Goal: Book appointment/travel/reservation

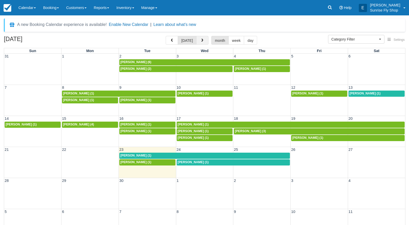
click at [205, 40] on button "button" at bounding box center [202, 40] width 12 height 9
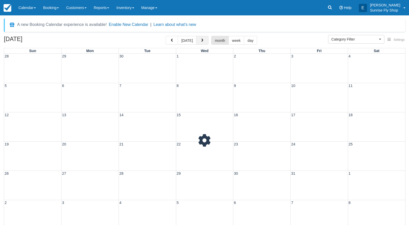
click at [205, 40] on button "button" at bounding box center [202, 40] width 12 height 9
click at [205, 41] on button "button" at bounding box center [202, 40] width 12 height 9
click at [205, 40] on button "button" at bounding box center [202, 40] width 12 height 9
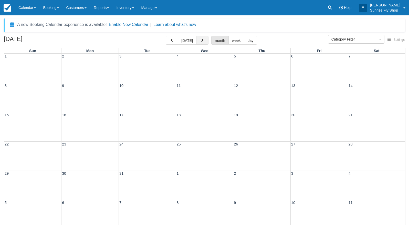
click at [205, 40] on button "button" at bounding box center [202, 40] width 12 height 9
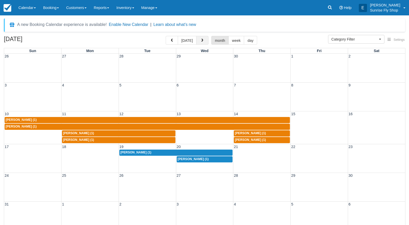
click at [205, 40] on button "button" at bounding box center [202, 40] width 12 height 9
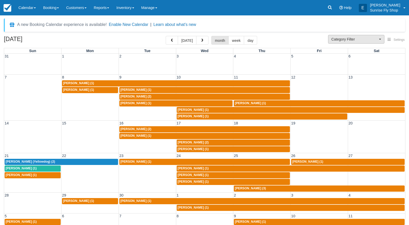
click at [351, 41] on span "Category Filter" at bounding box center [355, 39] width 46 height 5
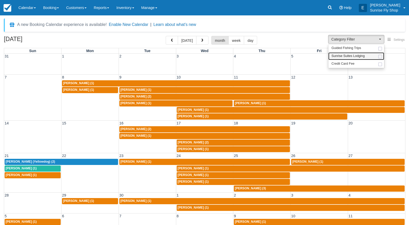
click at [350, 57] on span "Sunrise Suites Lodging" at bounding box center [348, 56] width 33 height 5
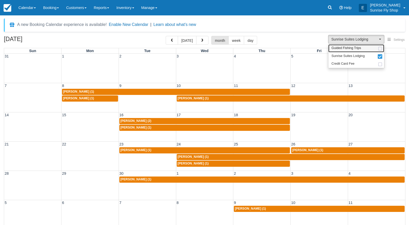
click at [350, 45] on link "Guided Fishing Trips" at bounding box center [356, 48] width 56 height 8
select select "2"
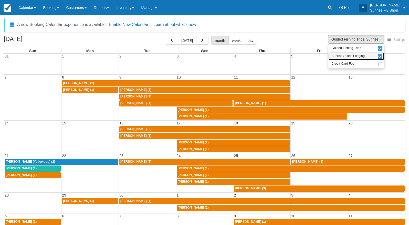
click at [355, 51] on ul "Guided Fishing Trips Sunrise Suites Lodging Credit Card Fee" at bounding box center [356, 56] width 56 height 24
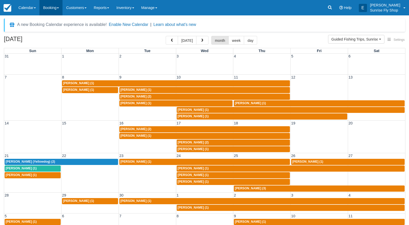
click at [46, 6] on link "Booking" at bounding box center [50, 7] width 23 height 15
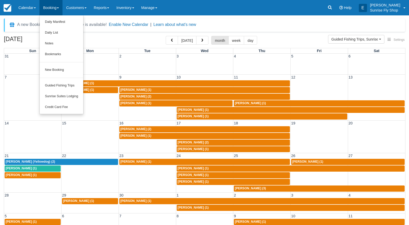
click at [65, 70] on link "New Booking" at bounding box center [62, 70] width 44 height 11
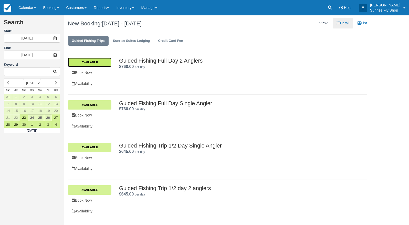
click at [85, 62] on link "Available" at bounding box center [90, 62] width 44 height 9
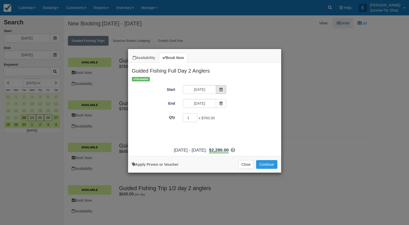
click at [220, 90] on icon "Item Modal" at bounding box center [221, 90] width 4 height 4
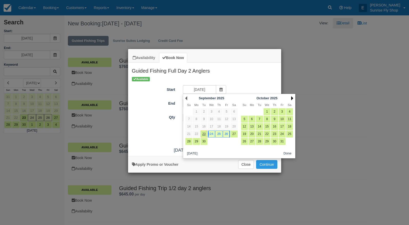
click at [292, 97] on link "Next" at bounding box center [292, 98] width 2 height 4
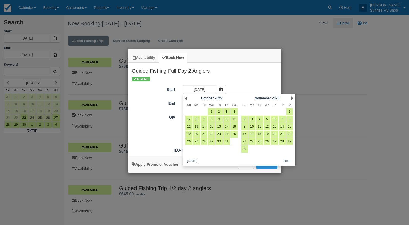
click at [292, 97] on link "Next" at bounding box center [292, 98] width 2 height 4
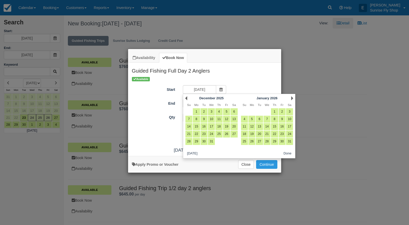
click at [292, 97] on link "Next" at bounding box center [292, 98] width 2 height 4
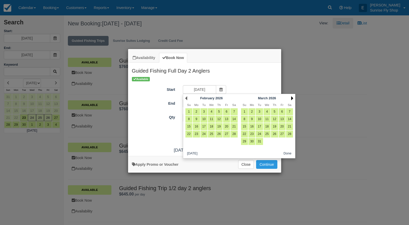
click at [293, 97] on link "Next" at bounding box center [292, 98] width 2 height 4
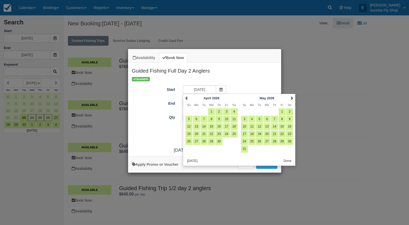
click at [293, 97] on link "Next" at bounding box center [292, 98] width 2 height 4
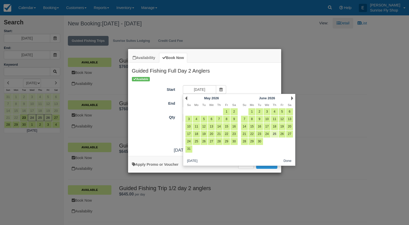
click at [273, 132] on link "25" at bounding box center [274, 133] width 7 height 7
type input "06/25/26"
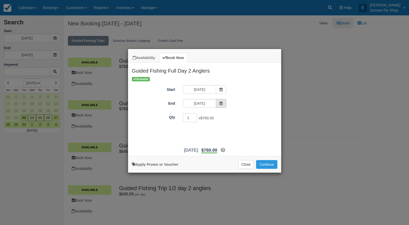
click at [224, 105] on span "Item Modal" at bounding box center [221, 103] width 10 height 9
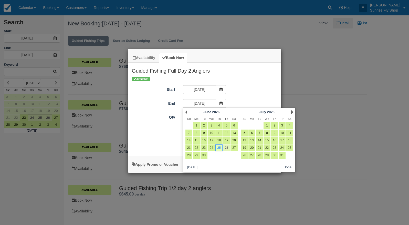
click at [228, 146] on link "26" at bounding box center [226, 147] width 7 height 7
type input "06/26/26"
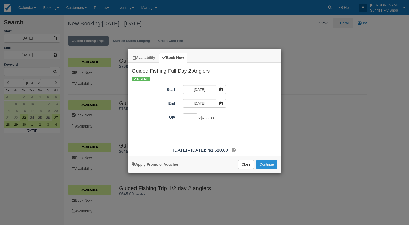
click at [271, 168] on button "Continue" at bounding box center [266, 164] width 21 height 9
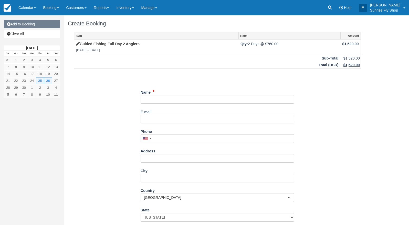
click at [27, 24] on link "Add to Booking" at bounding box center [32, 24] width 56 height 8
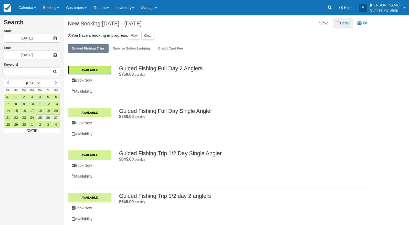
drag, startPoint x: 96, startPoint y: 69, endPoint x: 102, endPoint y: 72, distance: 7.5
click at [96, 69] on link "Available" at bounding box center [90, 69] width 44 height 9
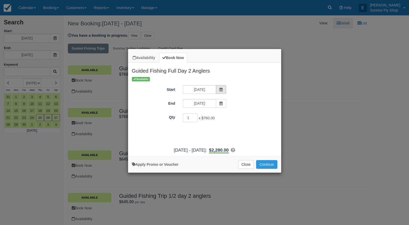
click at [220, 86] on span "Item Modal" at bounding box center [221, 89] width 10 height 9
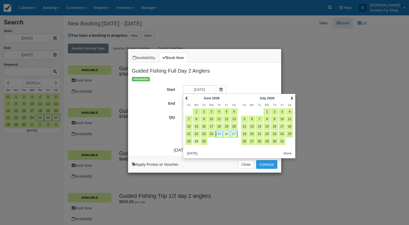
click at [196, 141] on link "29" at bounding box center [196, 141] width 7 height 7
type input "06/29/26"
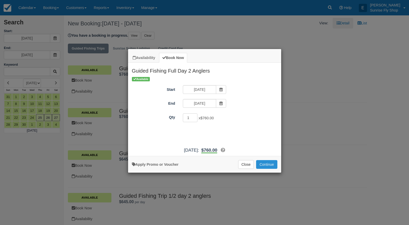
click at [265, 166] on button "Continue" at bounding box center [266, 164] width 21 height 9
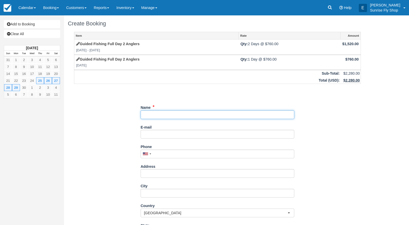
click at [166, 114] on input "Name" at bounding box center [218, 114] width 154 height 9
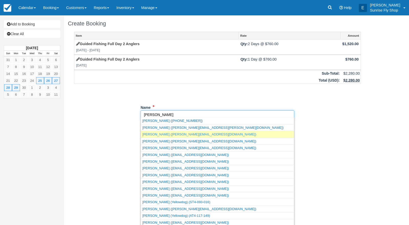
click at [152, 135] on link "Joe Briggs (joe@briggsconsulting.org)" at bounding box center [217, 134] width 153 height 6
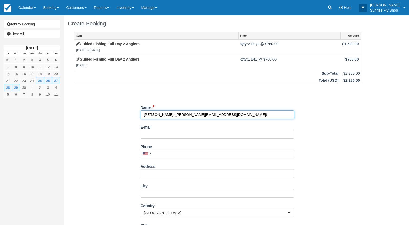
type input "[PERSON_NAME]"
type input "[PERSON_NAME][EMAIL_ADDRESS][DOMAIN_NAME]"
type input "+17076887363"
type input "[STREET_ADDRESS]"
type input "Healdsburg"
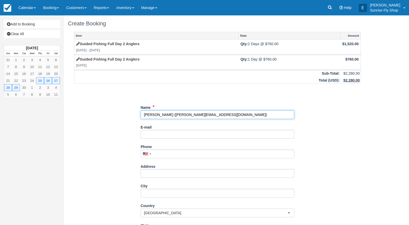
select select "CA"
type input "95448"
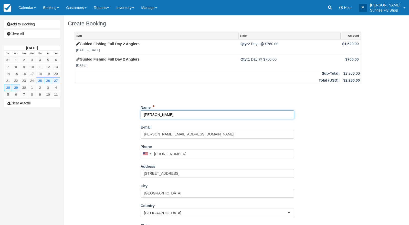
select select "CA"
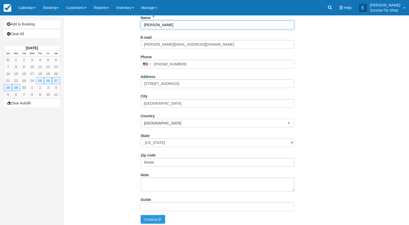
scroll to position [89, 0]
click at [153, 217] on button "Continue" at bounding box center [153, 219] width 25 height 9
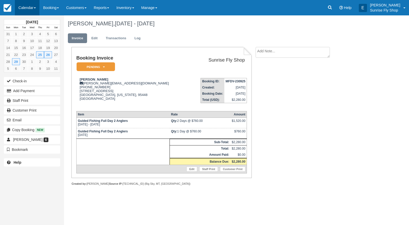
click at [25, 9] on link "Calendar" at bounding box center [27, 7] width 25 height 15
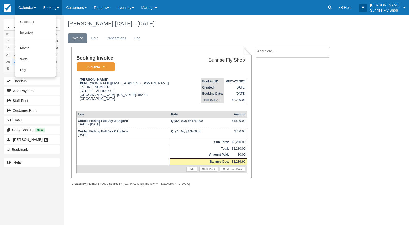
click at [50, 10] on link "Booking" at bounding box center [50, 7] width 23 height 15
